Goal: Entertainment & Leisure: Consume media (video, audio)

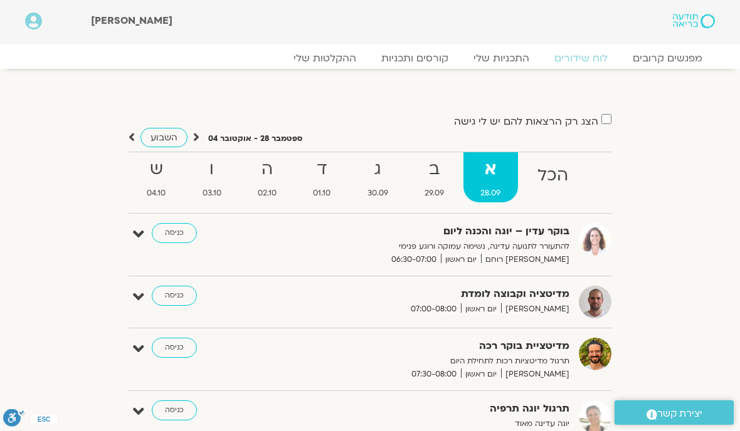
click at [324, 61] on link "ההקלטות שלי" at bounding box center [325, 58] width 88 height 13
click at [330, 60] on link "ההקלטות שלי" at bounding box center [325, 58] width 88 height 13
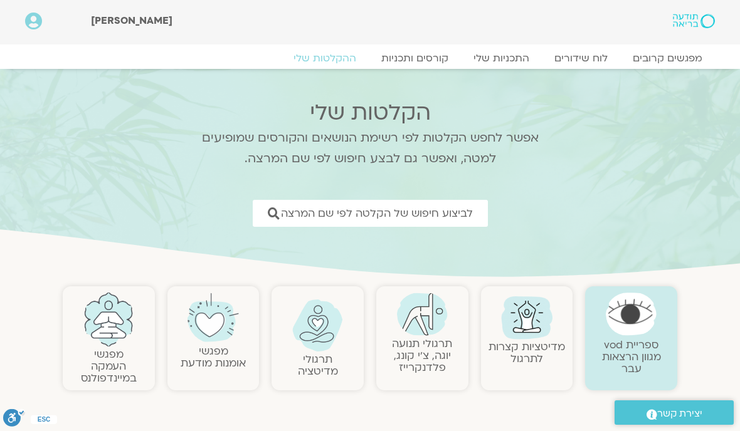
click at [313, 339] on img at bounding box center [317, 326] width 51 height 52
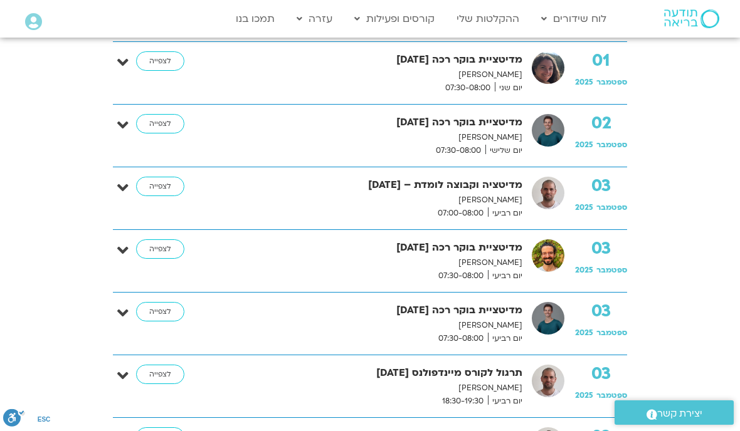
scroll to position [450, 0]
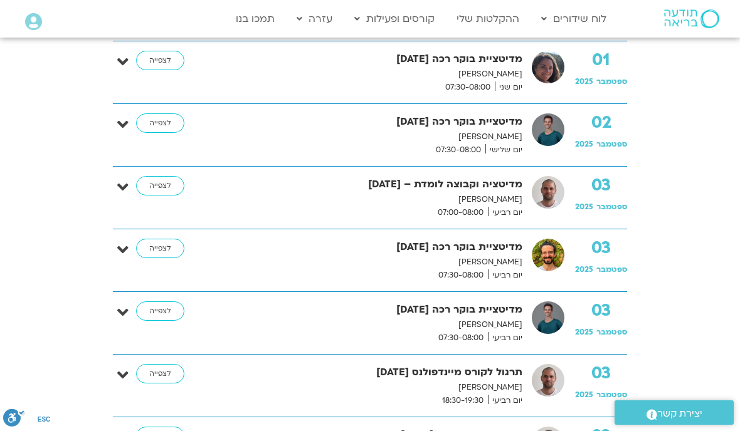
click at [165, 251] on link "לצפייה" at bounding box center [160, 249] width 48 height 20
